Goal: Task Accomplishment & Management: Use online tool/utility

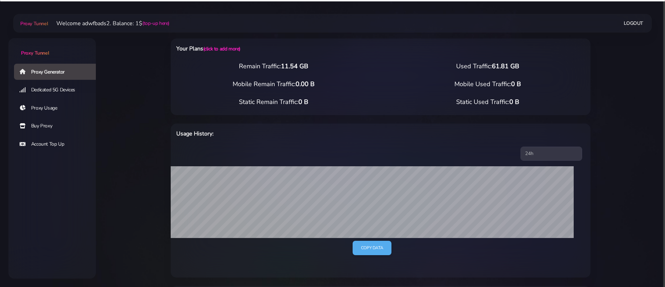
select select "IT"
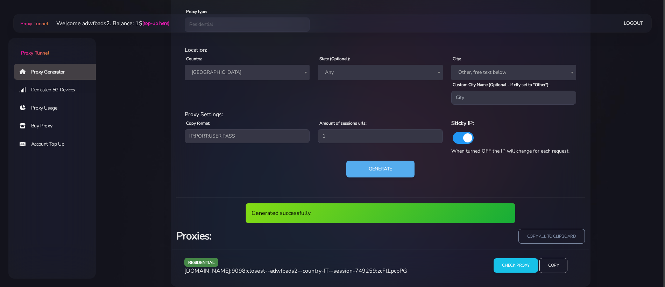
scroll to position [318, 0]
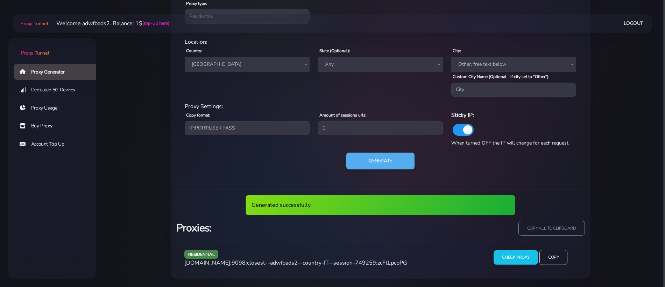
click at [286, 261] on span "[DOMAIN_NAME]:9098:closest--adwfbads2--country-IT--session-749259:zcFtLpcpPG" at bounding box center [295, 263] width 223 height 8
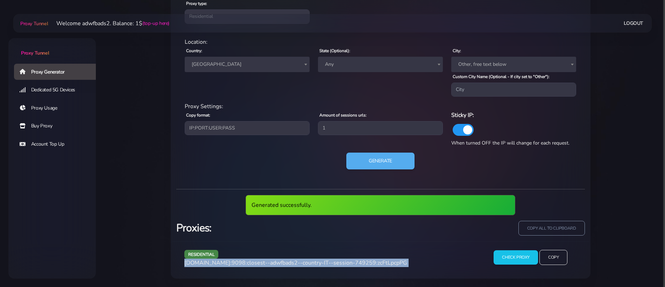
click at [286, 261] on span "[DOMAIN_NAME]:9098:closest--adwfbads2--country-IT--session-749259:zcFtLpcpPG" at bounding box center [295, 263] width 223 height 8
copy div "[DOMAIN_NAME]:9098:closest--adwfbads2--country-IT--session-749259:zcFtLpcpPG"
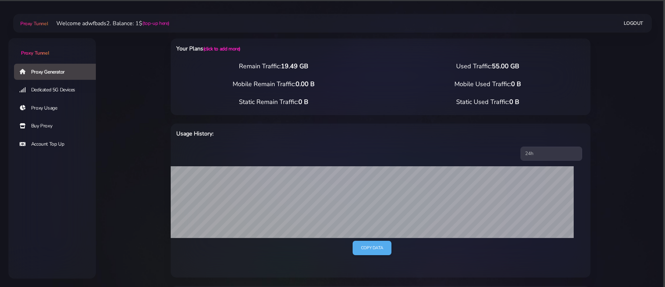
select select "ES"
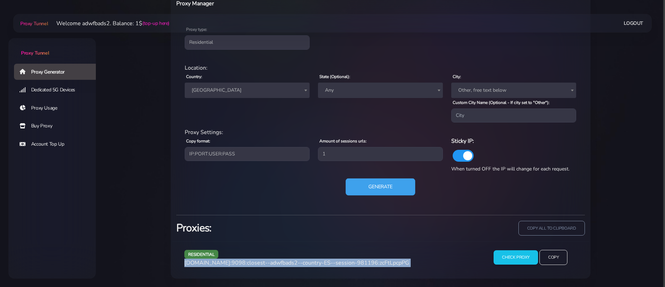
click at [391, 189] on button "Generate" at bounding box center [381, 186] width 70 height 17
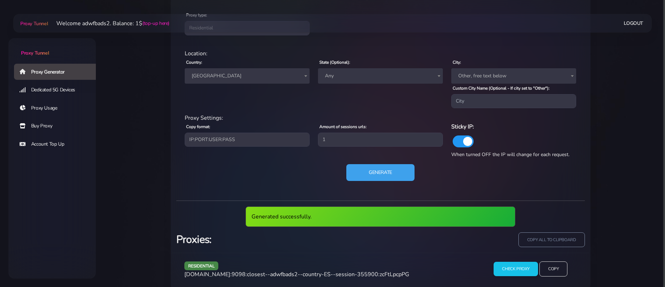
scroll to position [318, 0]
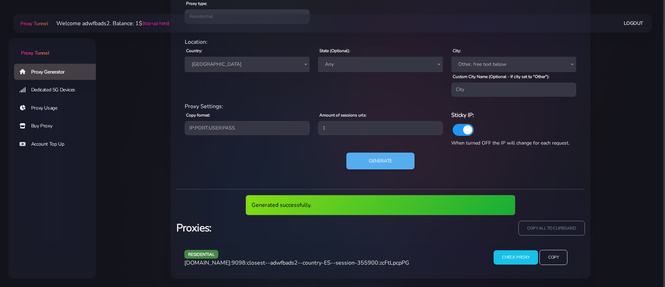
click at [306, 262] on span "agg.proxytunnel.io:9098:closest--adwfbads2--country-ES--session-355900:zcFtLpcp…" at bounding box center [296, 263] width 225 height 8
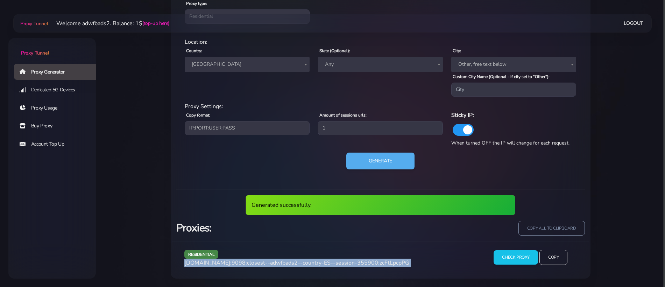
click at [306, 262] on span "agg.proxytunnel.io:9098:closest--adwfbads2--country-ES--session-355900:zcFtLpcp…" at bounding box center [296, 263] width 225 height 8
copy div "agg.proxytunnel.io:9098:closest--adwfbads2--country-ES--session-355900:zcFtLpcp…"
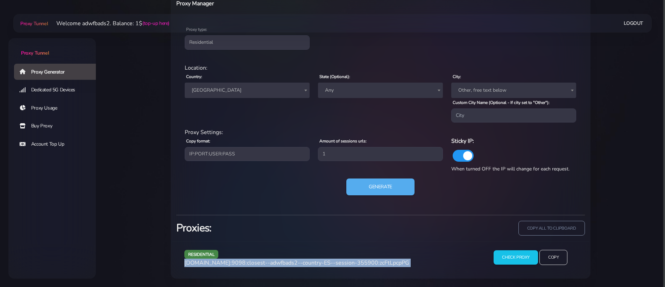
scroll to position [292, 0]
